Goal: Transaction & Acquisition: Purchase product/service

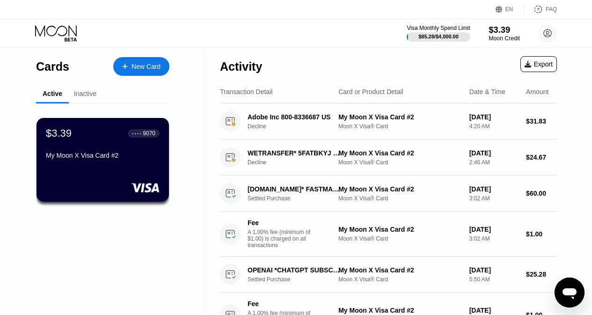
click at [493, 29] on div "$3.39" at bounding box center [503, 30] width 31 height 10
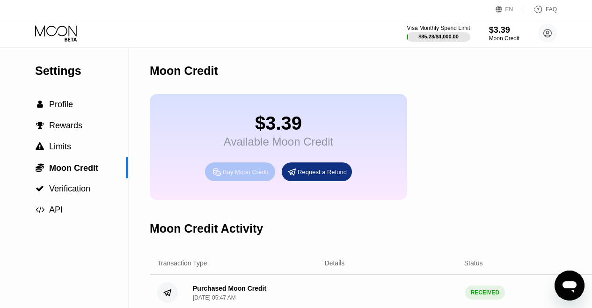
click at [233, 176] on div "Buy Moon Credit" at bounding box center [245, 172] width 45 height 8
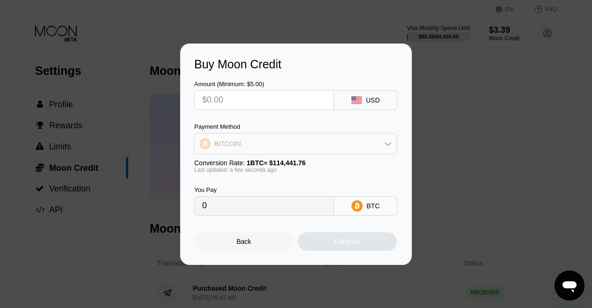
click at [239, 149] on div "BITCOIN" at bounding box center [296, 143] width 202 height 19
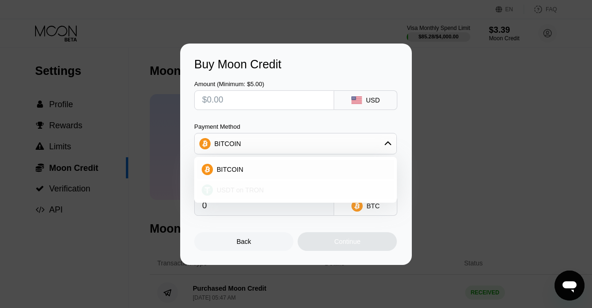
click at [234, 190] on span "USDT on TRON" at bounding box center [240, 189] width 47 height 7
type input "0.00"
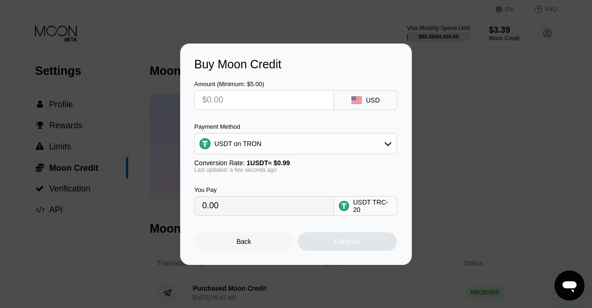
click at [244, 100] on input "text" at bounding box center [264, 100] width 124 height 19
type input "$9"
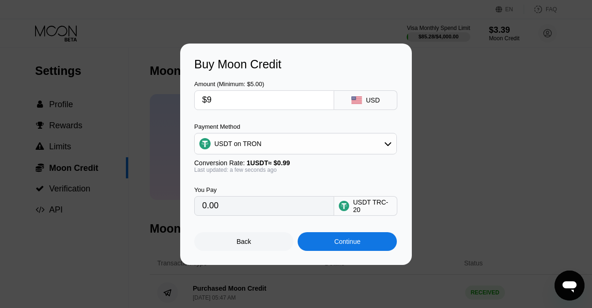
type input "9.09"
type input "0.00"
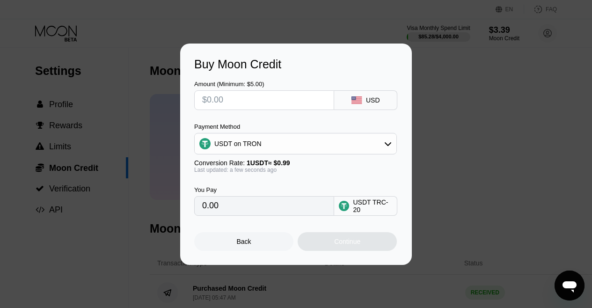
type input "$8"
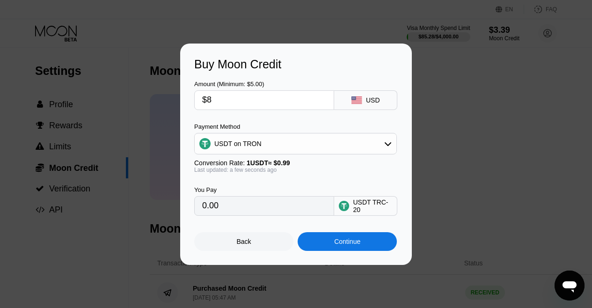
type input "8.08"
type input "$8"
click at [355, 245] on div "Continue" at bounding box center [347, 241] width 26 height 7
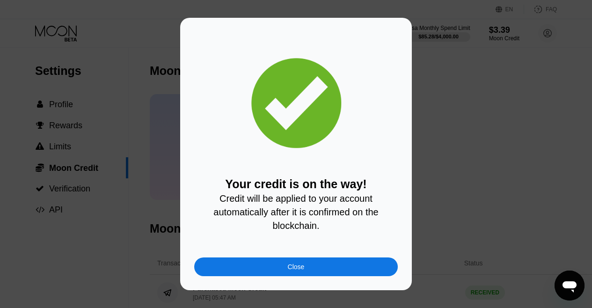
click at [308, 271] on div "Close" at bounding box center [295, 266] width 203 height 19
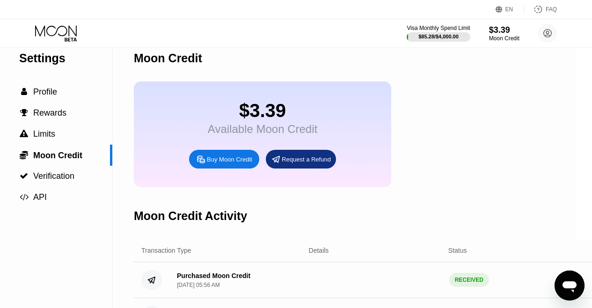
scroll to position [14, 15]
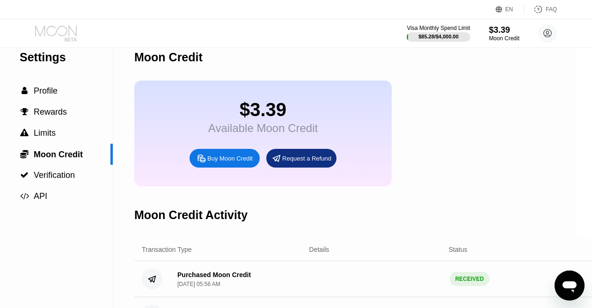
click at [61, 26] on icon at bounding box center [56, 30] width 42 height 11
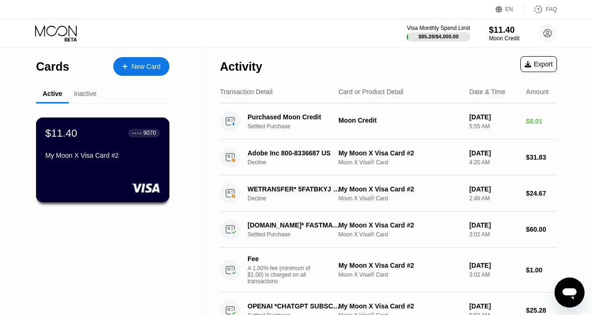
click at [136, 170] on div "$11.40 ● ● ● ● 9070 My Moon X Visa Card #2" at bounding box center [103, 159] width 134 height 85
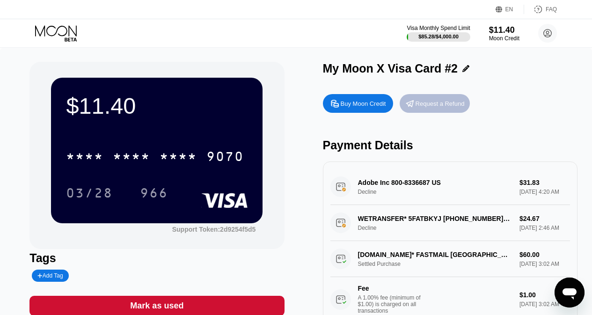
click at [457, 108] on div "Request a Refund" at bounding box center [439, 104] width 49 height 8
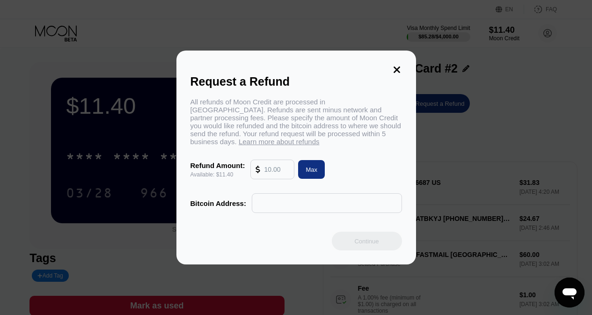
click at [312, 212] on input "text" at bounding box center [327, 203] width 140 height 19
click at [210, 208] on div "Bitcoin Address:" at bounding box center [295, 203] width 211 height 20
click at [397, 70] on icon at bounding box center [396, 69] width 7 height 7
